Goal: Book appointment/travel/reservation

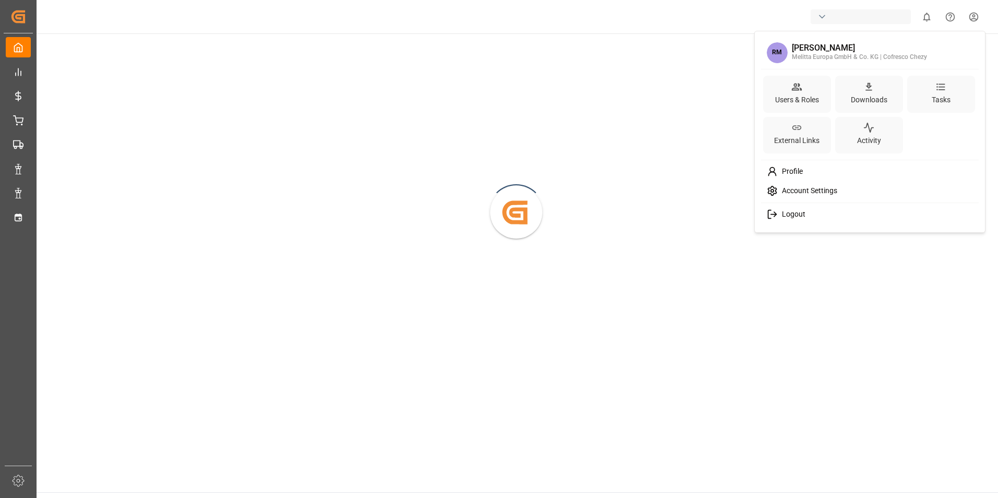
click at [971, 19] on html "Created by potrace 1.15, written by [PERSON_NAME] [DATE]-[DATE] Created by potr…" at bounding box center [499, 249] width 998 height 498
click at [715, 212] on html "Created by potrace 1.15, written by [PERSON_NAME] [DATE]-[DATE] Created by potr…" at bounding box center [499, 249] width 998 height 498
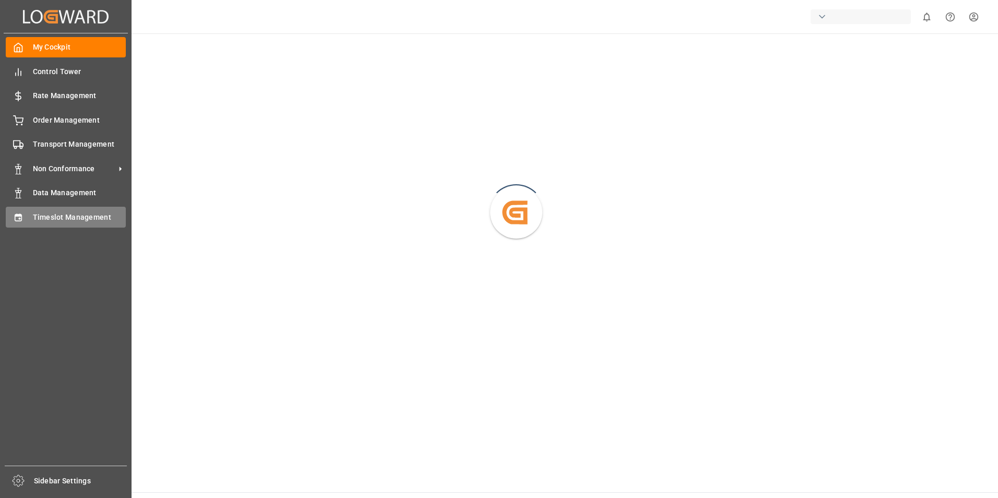
click at [49, 214] on span "Timeslot Management" at bounding box center [79, 217] width 93 height 11
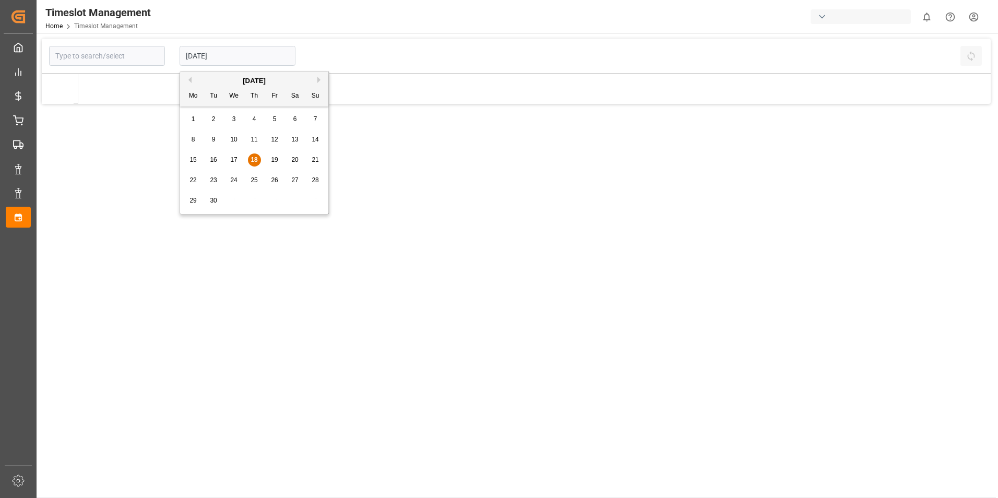
click at [248, 57] on input "[DATE]" at bounding box center [238, 56] width 116 height 20
click at [214, 182] on span "23" at bounding box center [213, 179] width 7 height 7
type input "[DATE]"
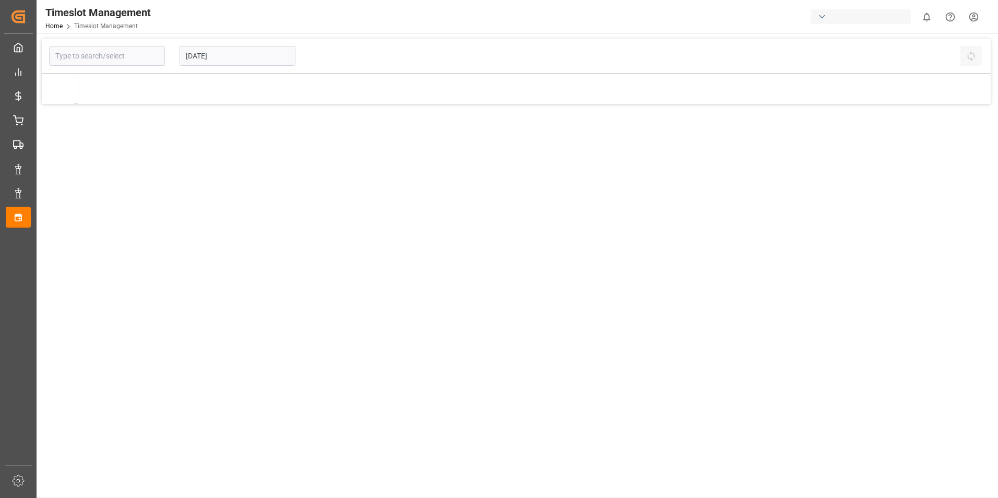
click at [254, 62] on input "[DATE]" at bounding box center [238, 56] width 116 height 20
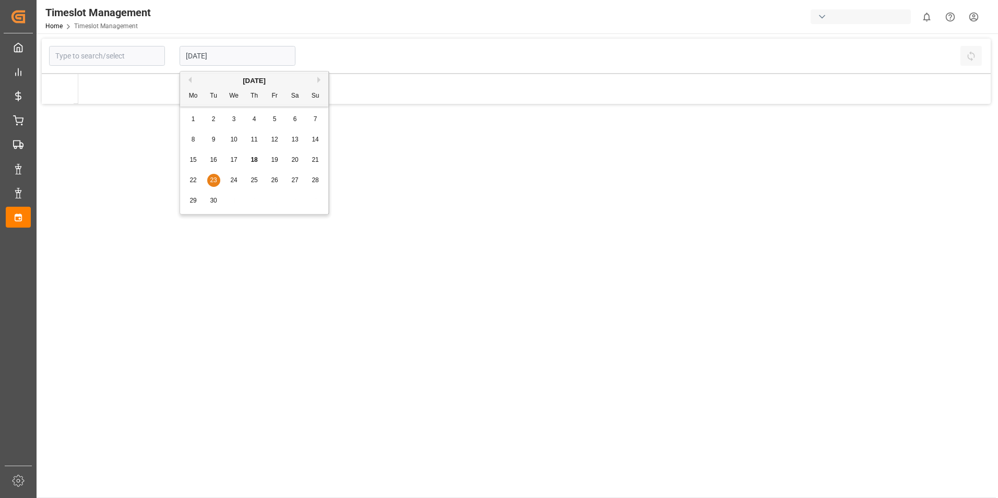
click at [191, 180] on div "Previous Month Next Month [DATE] Mo Tu We Th Fr Sa Su 1 2 3 4 5 6 7 8 9 10 11 1…" at bounding box center [255, 144] width 150 height 147
click at [195, 179] on div "Previous Month Next Month [DATE] Mo Tu We Th Fr Sa Su 1 2 3 4 5 6 7 8 9 10 11 1…" at bounding box center [255, 144] width 150 height 147
click at [383, 244] on main "[DATE] Refresh Time Slots" at bounding box center [516, 268] width 959 height 459
click at [225, 63] on input "[DATE]" at bounding box center [238, 56] width 116 height 20
click at [231, 177] on div "Previous Month Next Month [DATE] Mo Tu We Th Fr Sa Su 1 2 3 4 5 6 7 8 9 10 11 1…" at bounding box center [255, 144] width 150 height 147
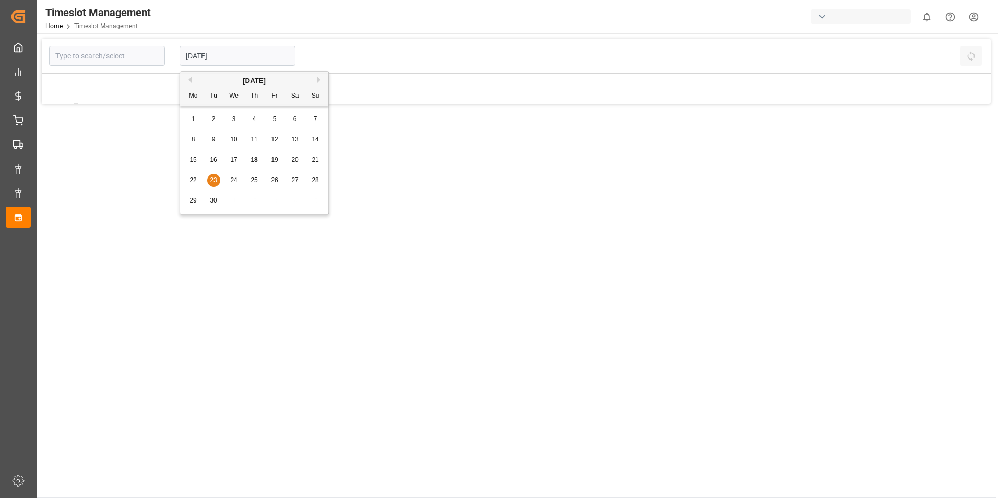
click at [234, 181] on div "Previous Month Next Month [DATE] Mo Tu We Th Fr Sa Su 1 2 3 4 5 6 7 8 9 10 11 1…" at bounding box center [255, 144] width 150 height 147
click at [246, 179] on div "Previous Month Next Month [DATE] Mo Tu We Th Fr Sa Su 1 2 3 4 5 6 7 8 9 10 11 1…" at bounding box center [255, 144] width 150 height 147
drag, startPoint x: 246, startPoint y: 179, endPoint x: 306, endPoint y: 125, distance: 80.6
click at [311, 127] on div "Previous Month Next Month [DATE] Mo Tu We Th Fr Sa Su 1 2 3 4 5 6 7 8 9 10 11 1…" at bounding box center [255, 144] width 150 height 147
click at [283, 133] on div "Previous Month Next Month [DATE] Mo Tu We Th Fr Sa Su 1 2 3 4 5 6 7 8 9 10 11 1…" at bounding box center [255, 144] width 150 height 147
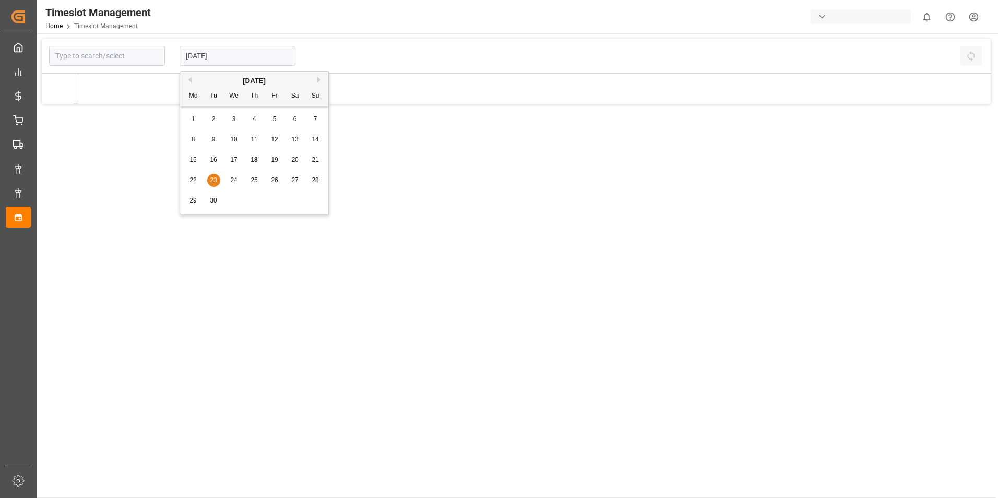
click at [268, 139] on div "Previous Month Next Month [DATE] Mo Tu We Th Fr Sa Su 1 2 3 4 5 6 7 8 9 10 11 1…" at bounding box center [255, 144] width 150 height 147
drag, startPoint x: 265, startPoint y: 143, endPoint x: 241, endPoint y: 141, distance: 23.6
click at [241, 141] on div "Previous Month Next Month [DATE] Mo Tu We Th Fr Sa Su 1 2 3 4 5 6 7 8 9 10 11 1…" at bounding box center [255, 144] width 150 height 147
click at [162, 134] on main "[DATE] Refresh Time Slots" at bounding box center [516, 268] width 959 height 459
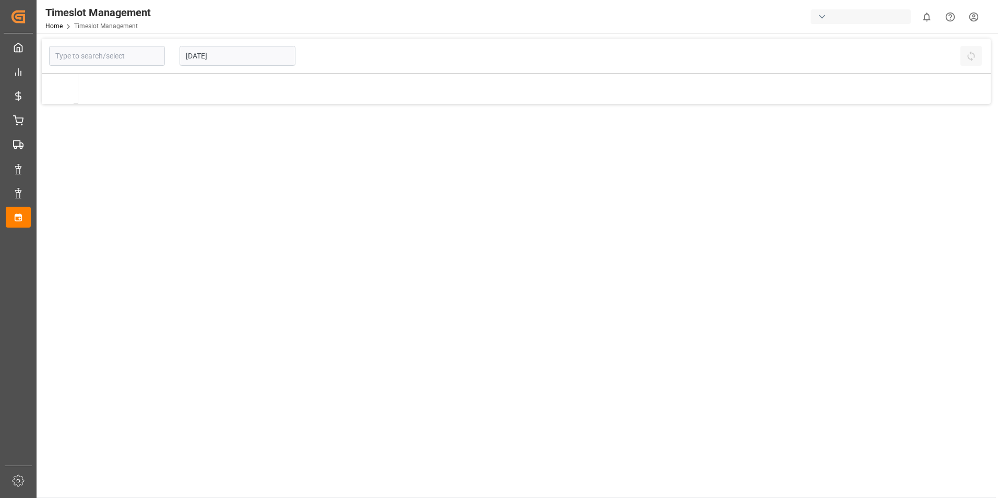
click at [194, 135] on main "[DATE] Refresh Time Slots" at bounding box center [516, 268] width 959 height 459
click at [130, 169] on main "[DATE] Refresh Time Slots" at bounding box center [516, 268] width 959 height 459
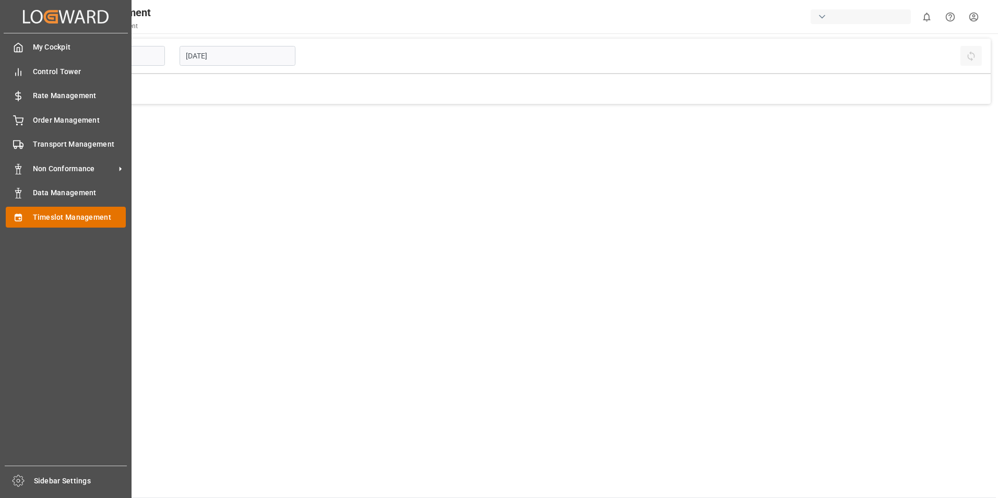
drag, startPoint x: 33, startPoint y: 211, endPoint x: 34, endPoint y: 182, distance: 29.2
click at [33, 211] on div "Timeslot Management Timeslot Management" at bounding box center [66, 217] width 120 height 20
click at [17, 217] on icon at bounding box center [18, 217] width 10 height 10
click at [69, 214] on span "Timeslot Management" at bounding box center [79, 217] width 93 height 11
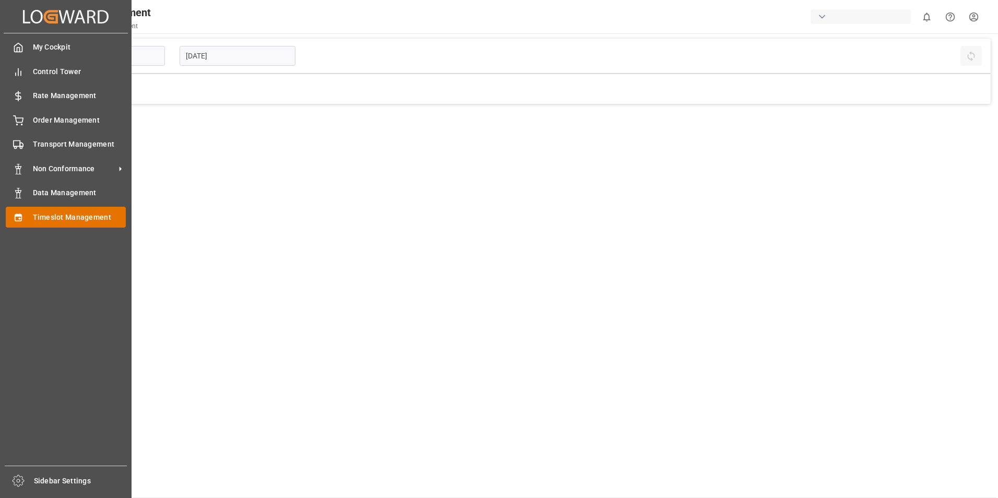
click at [69, 214] on span "Timeslot Management" at bounding box center [79, 217] width 93 height 11
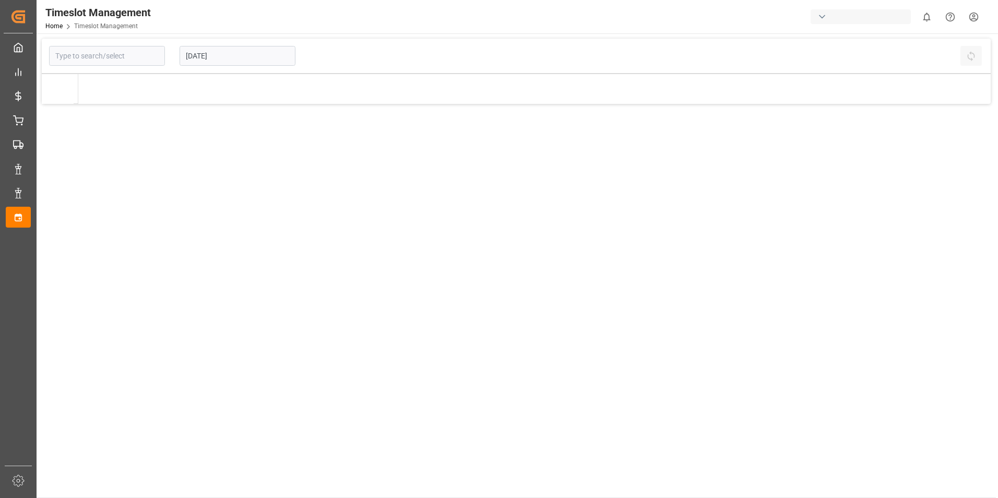
click at [378, 192] on main "18.09.2025 Refresh Time Slots" at bounding box center [516, 268] width 959 height 459
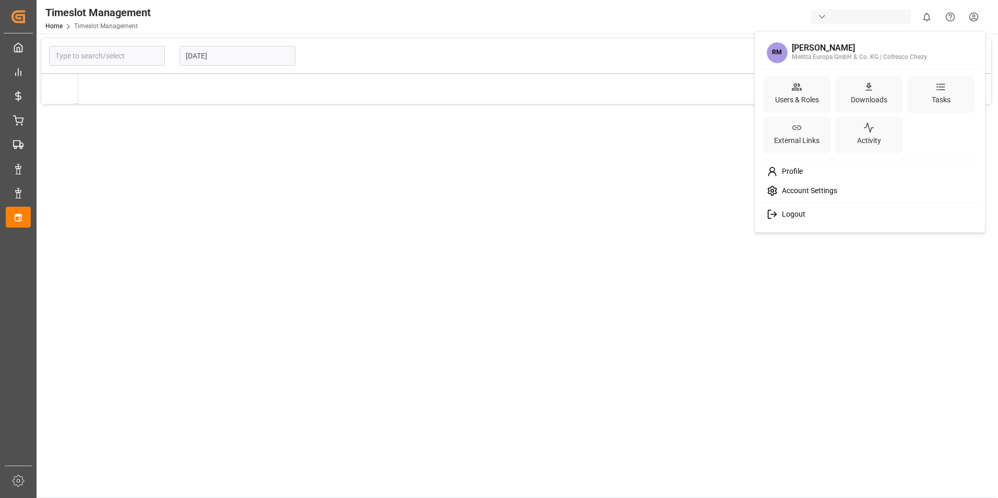
click at [973, 16] on html "Created by potrace 1.15, written by Peter Selinger 2001-2017 Created by potrace…" at bounding box center [499, 249] width 998 height 498
click at [786, 213] on span "Logout" at bounding box center [792, 214] width 28 height 9
